Goal: Task Accomplishment & Management: Manage account settings

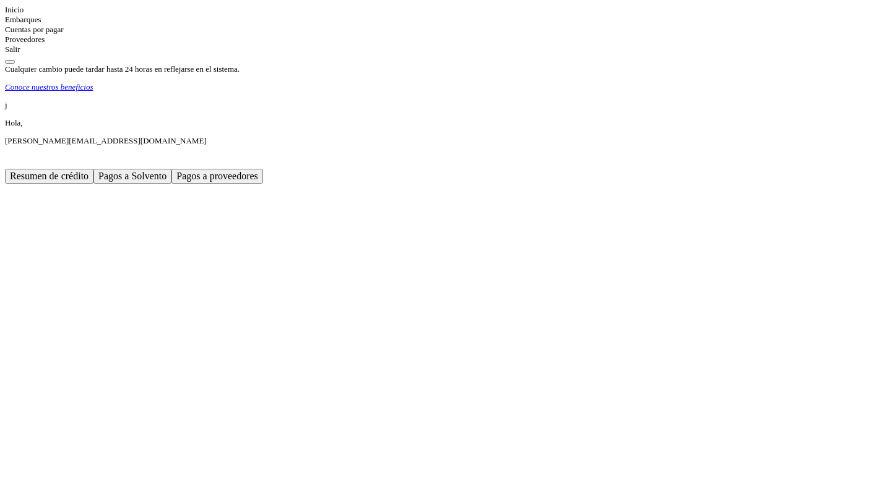
scroll to position [206, 0]
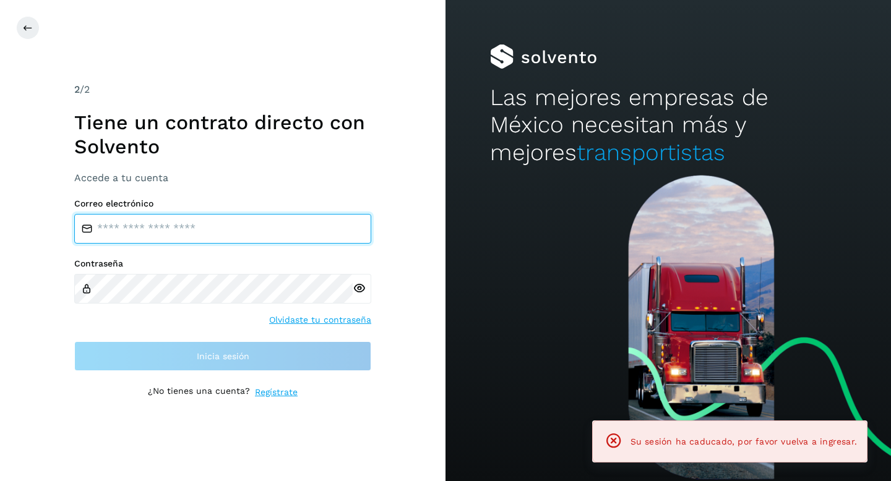
type input "**********"
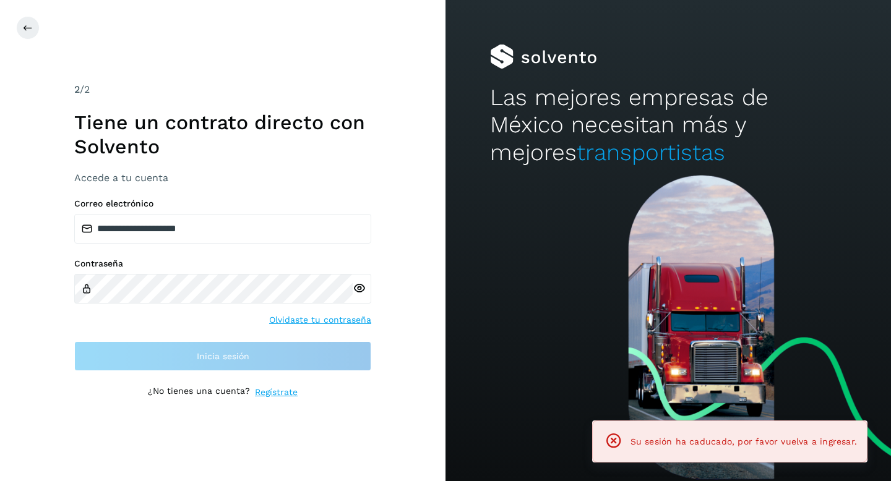
click at [173, 319] on div "Contraseña Olvidaste tu contraseña" at bounding box center [222, 293] width 297 height 68
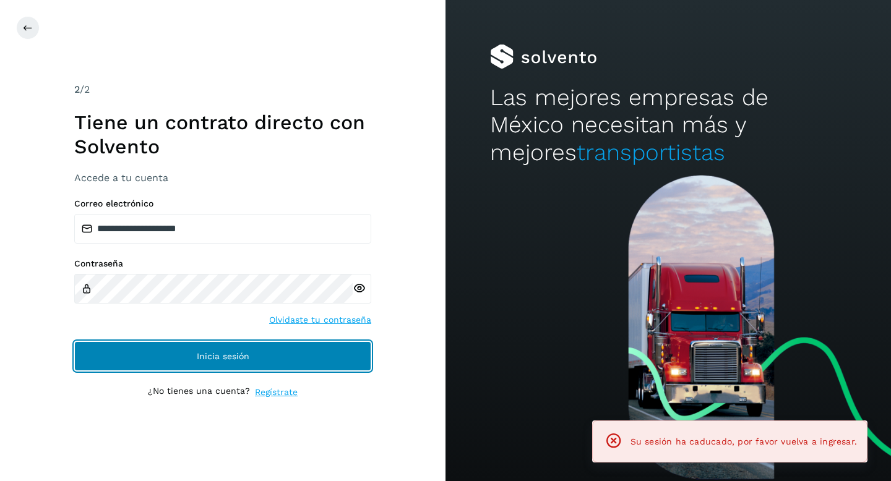
click at [187, 350] on button "Inicia sesión" at bounding box center [222, 356] width 297 height 30
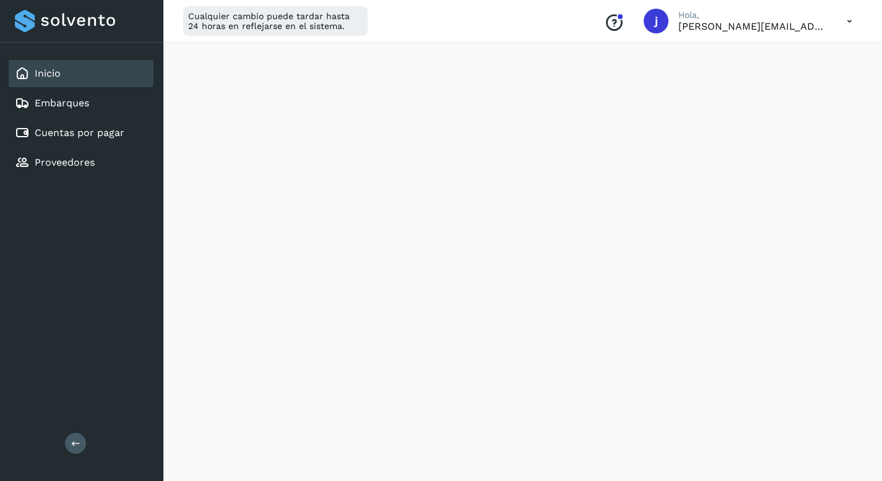
scroll to position [154, 0]
click at [137, 317] on div "Inicio Embarques Cuentas por pagar Proveedores Salir" at bounding box center [81, 240] width 163 height 481
